Goal: Task Accomplishment & Management: Use online tool/utility

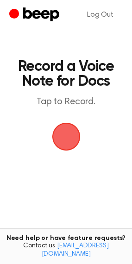
click at [78, 145] on span "button" at bounding box center [66, 136] width 26 height 26
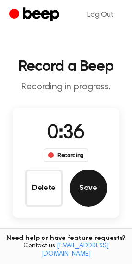
click at [77, 192] on button "Save" at bounding box center [88, 187] width 37 height 37
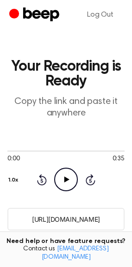
click at [66, 186] on icon "Play Audio" at bounding box center [66, 180] width 24 height 24
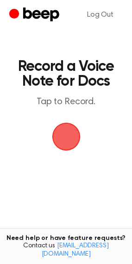
click at [72, 143] on span "button" at bounding box center [66, 136] width 34 height 34
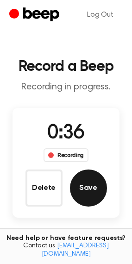
click at [87, 189] on button "Save" at bounding box center [88, 187] width 37 height 37
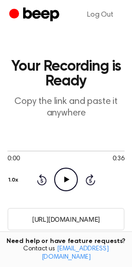
click at [63, 176] on icon "Play Audio" at bounding box center [66, 180] width 24 height 24
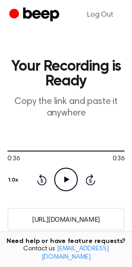
click at [82, 215] on input "[URL][DOMAIN_NAME]" at bounding box center [65, 219] width 117 height 23
click at [82, 215] on input "https://beep.audio/egcwYk9" at bounding box center [65, 219] width 117 height 23
